Goal: Information Seeking & Learning: Learn about a topic

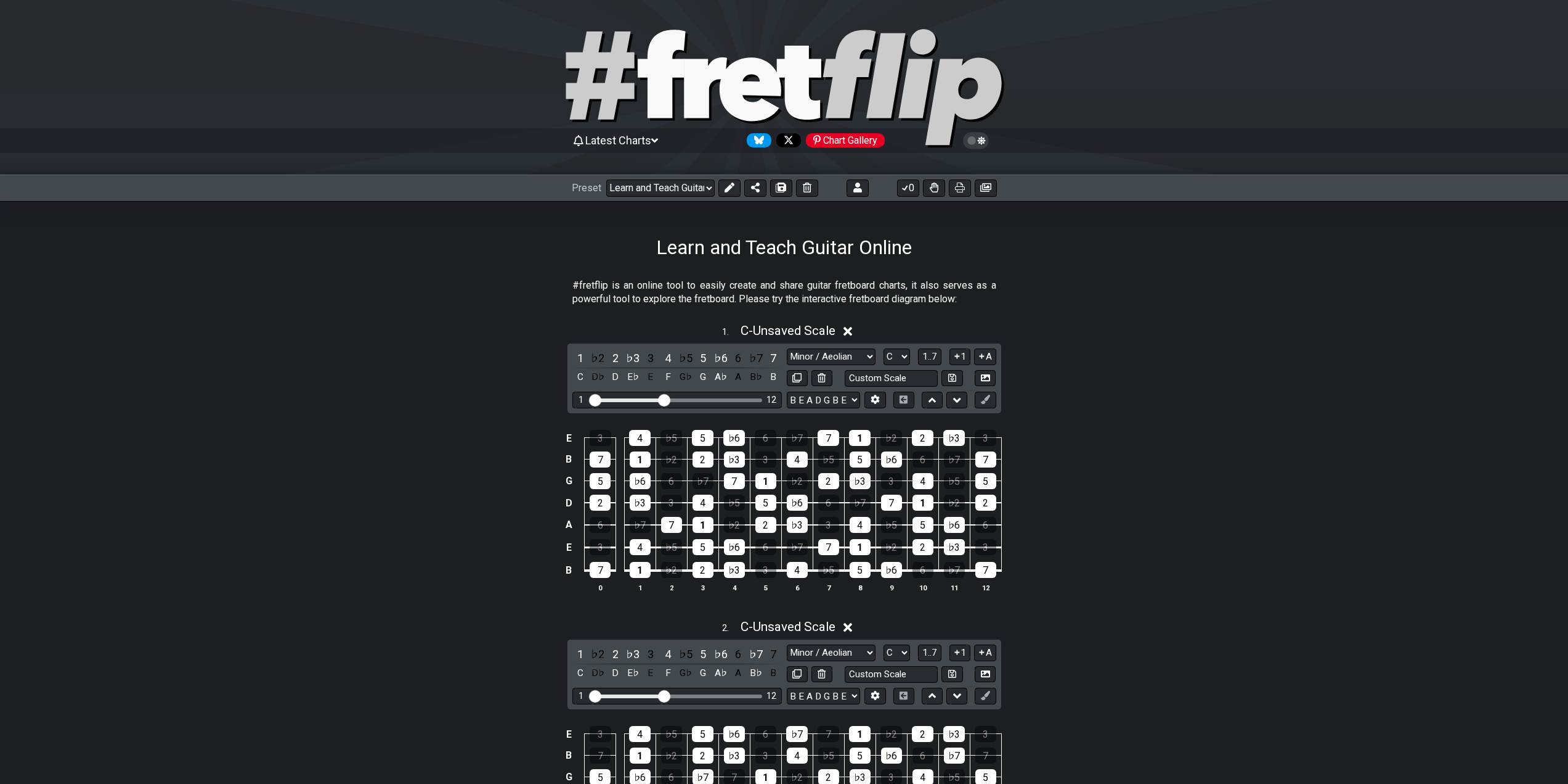
select select "/02MXTBB3"
select select "C"
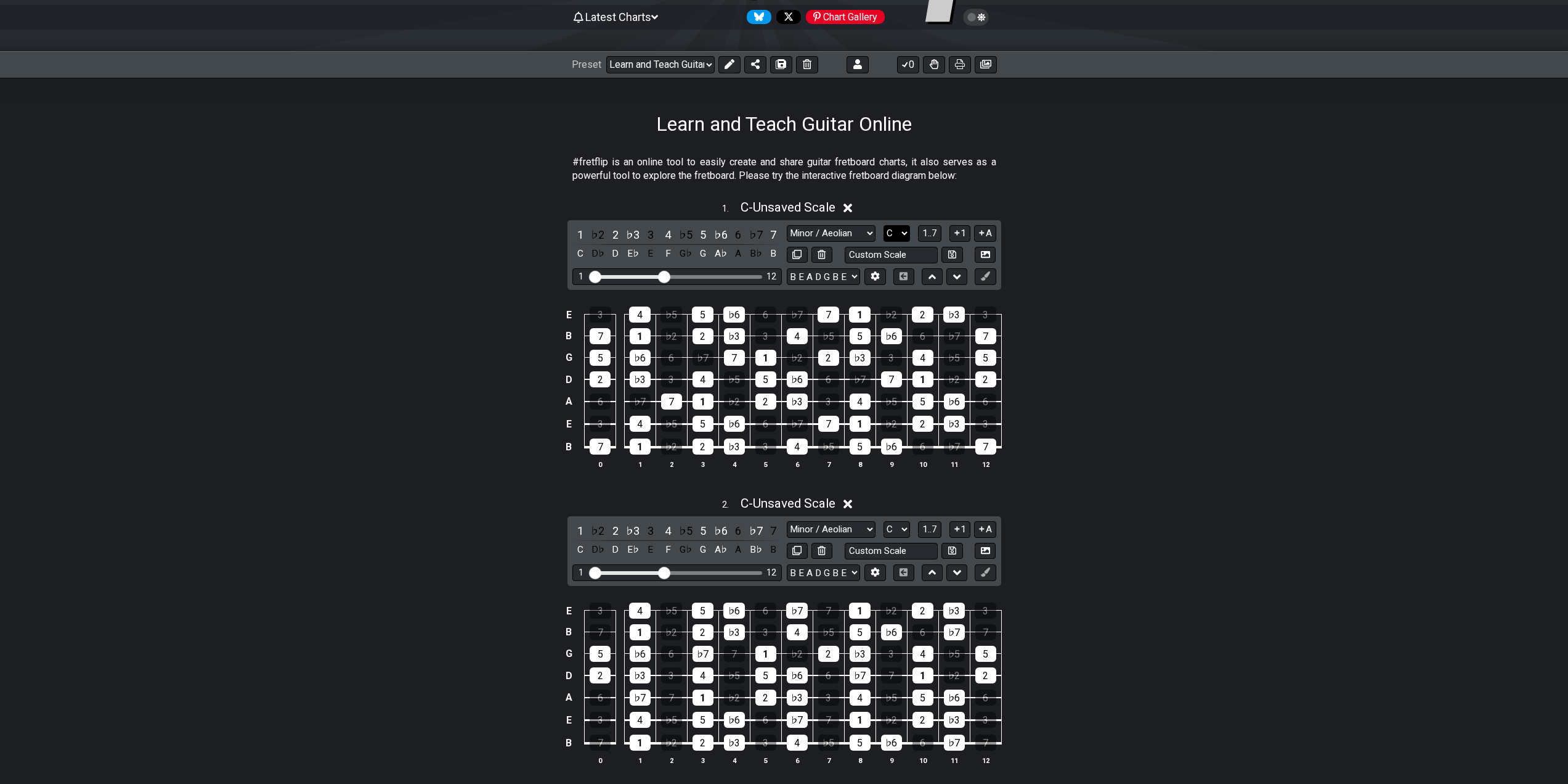
click at [899, 229] on select "A♭ A A♯ B♭ B C C♯ D♭ D D♯ E♭ E F F♯ G♭ G G♯" at bounding box center [897, 233] width 27 height 17
select select "G"
click at [884, 225] on select "A♭ A A♯ B♭ B C C♯ D♭ D D♯ E♭ E F F♯ G♭ G G♯" at bounding box center [897, 233] width 27 height 17
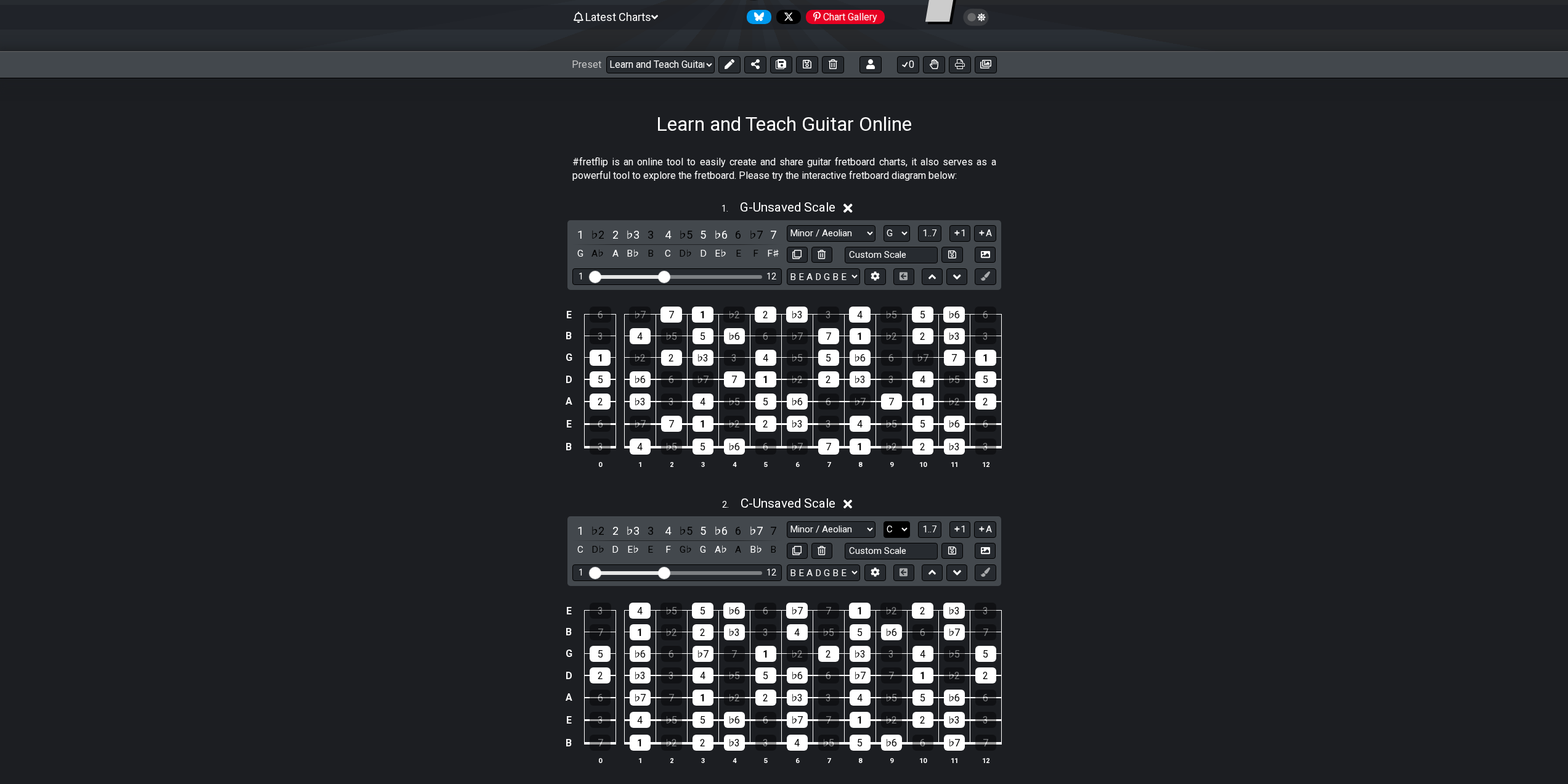
click at [901, 526] on select "A♭ A A♯ B♭ B C C♯ D♭ D D♯ E♭ E F F♯ G♭ G G♯" at bounding box center [897, 529] width 27 height 17
select select "G"
click at [884, 521] on select "A♭ A A♯ B♭ B C C♯ D♭ D D♯ E♭ E F F♯ G♭ G G♯" at bounding box center [897, 529] width 27 height 17
